Goal: Download file/media

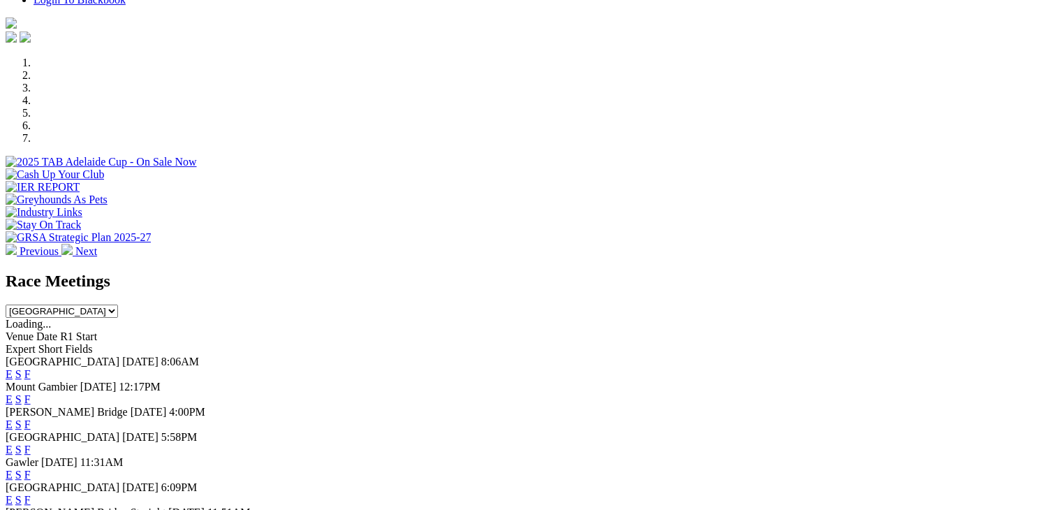
scroll to position [419, 0]
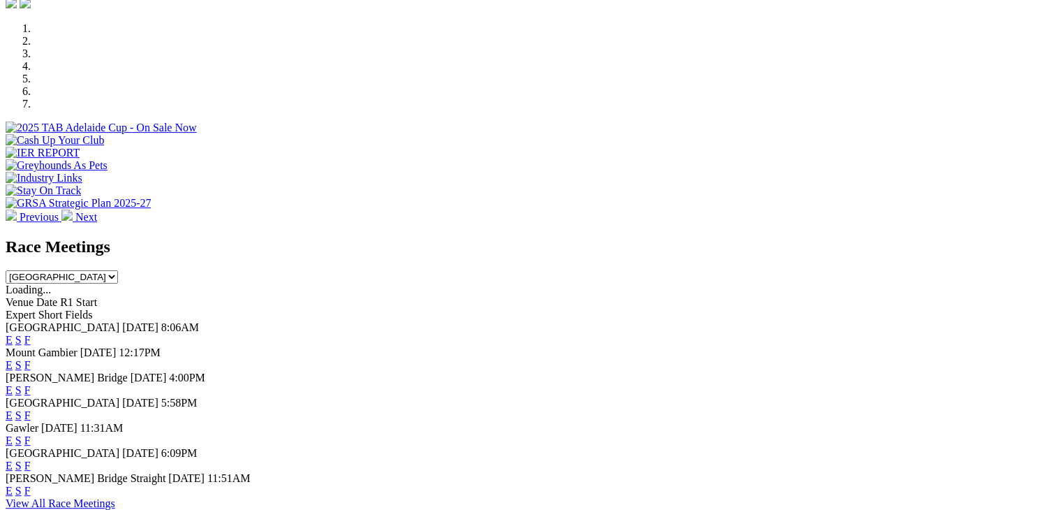
click at [118, 270] on select "[GEOGRAPHIC_DATA] [GEOGRAPHIC_DATA] [GEOGRAPHIC_DATA] [GEOGRAPHIC_DATA] [GEOGRA…" at bounding box center [62, 276] width 112 height 13
select select "VIC"
click at [118, 270] on select "[GEOGRAPHIC_DATA] [GEOGRAPHIC_DATA] [GEOGRAPHIC_DATA] [GEOGRAPHIC_DATA] [GEOGRA…" at bounding box center [62, 276] width 112 height 13
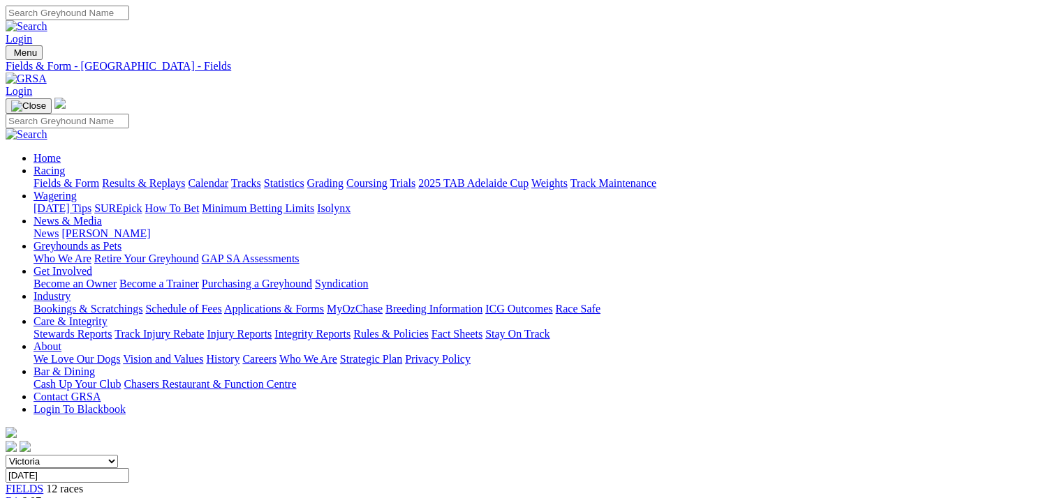
click at [755, 187] on link "CSV (Excel)" at bounding box center [726, 181] width 57 height 12
